Goal: Task Accomplishment & Management: Manage account settings

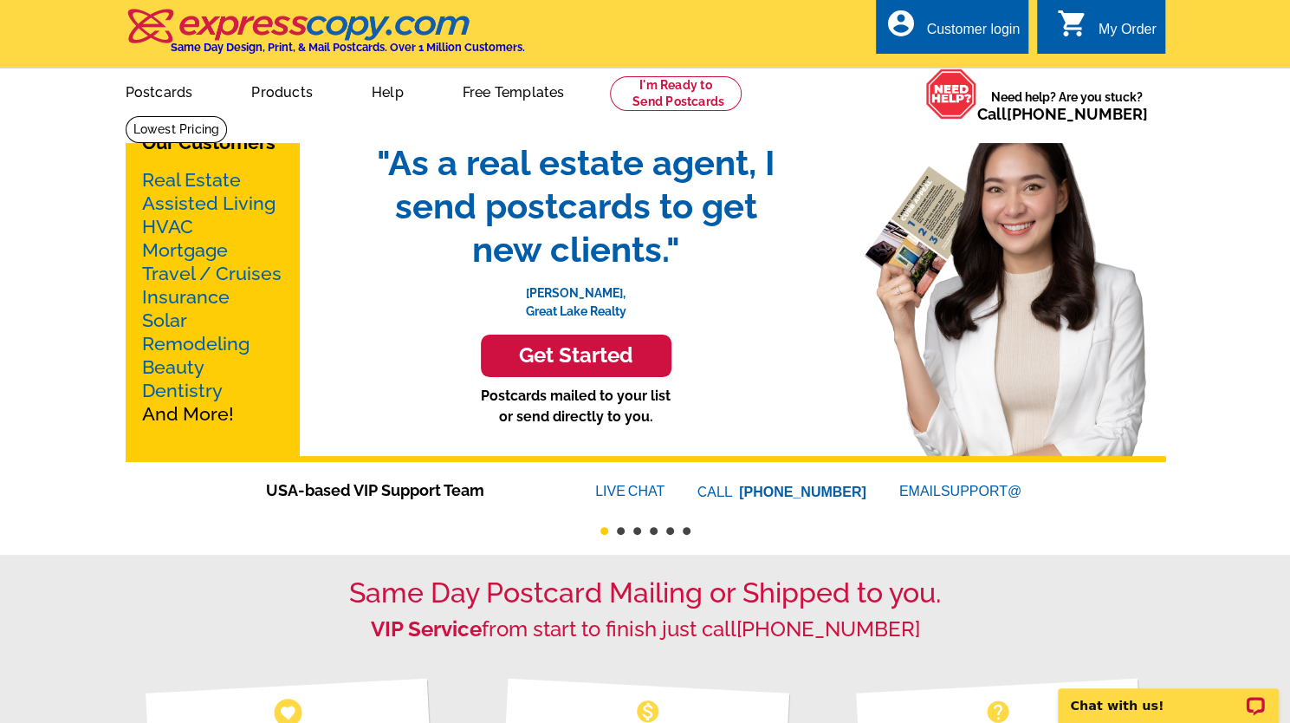
click at [936, 34] on div "Customer login" at bounding box center [973, 34] width 94 height 24
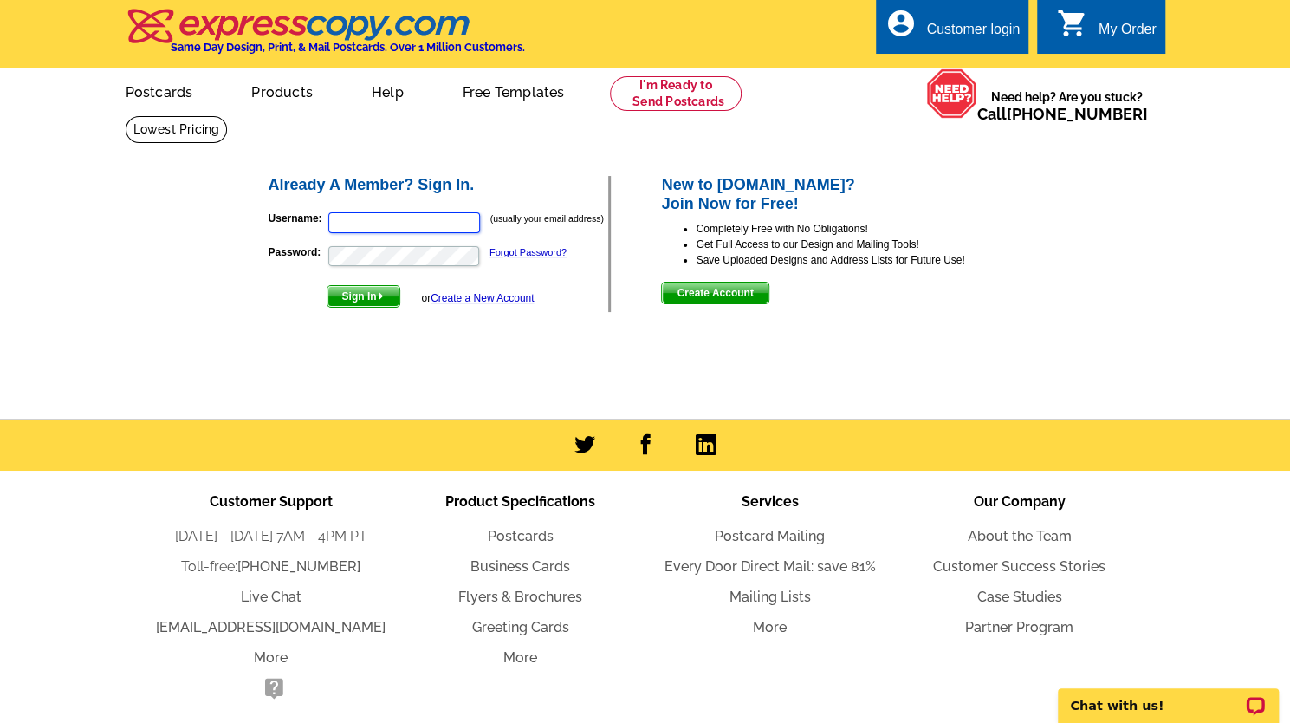
type input "[EMAIL_ADDRESS][DOMAIN_NAME]"
click at [379, 300] on img "submit" at bounding box center [381, 296] width 8 height 8
